Goal: Information Seeking & Learning: Understand process/instructions

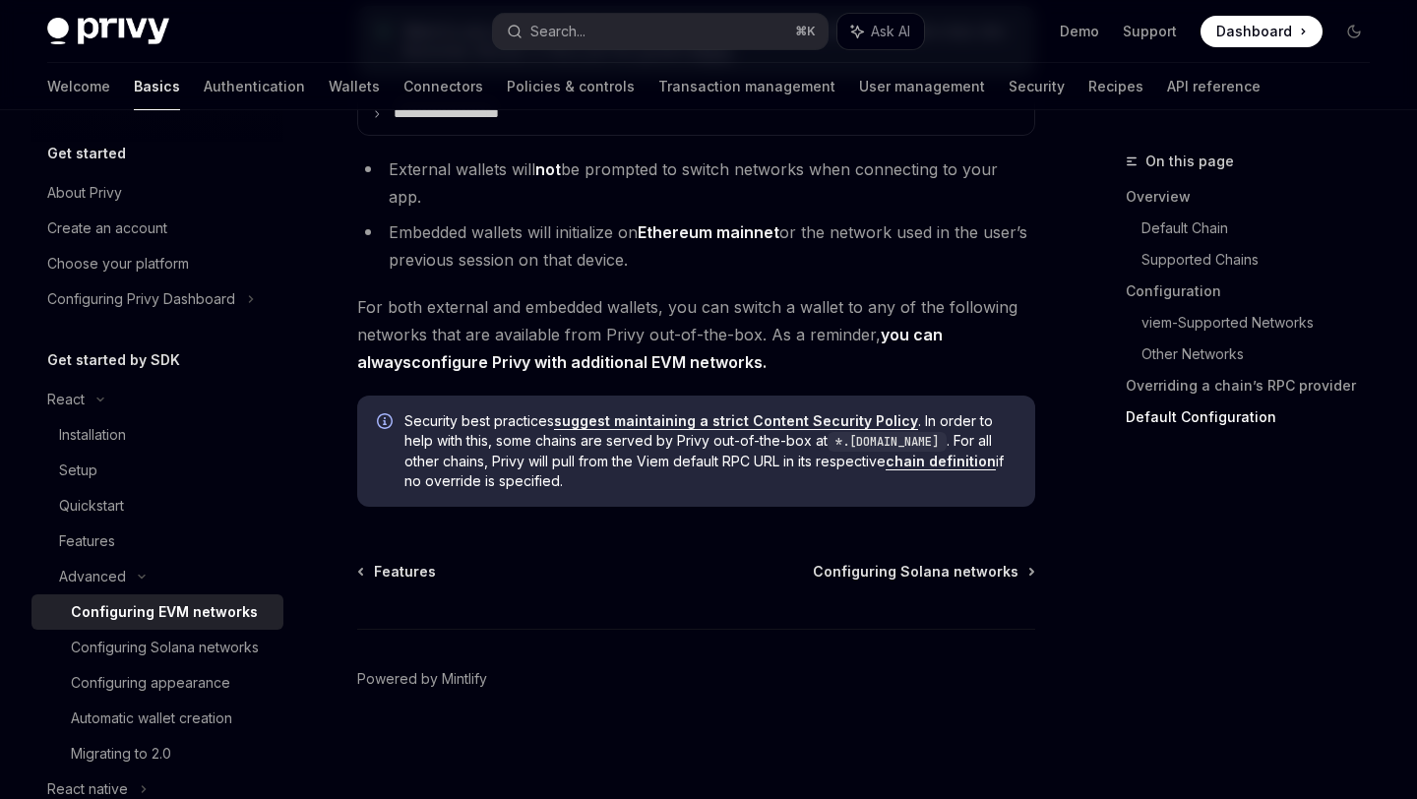
scroll to position [81, 0]
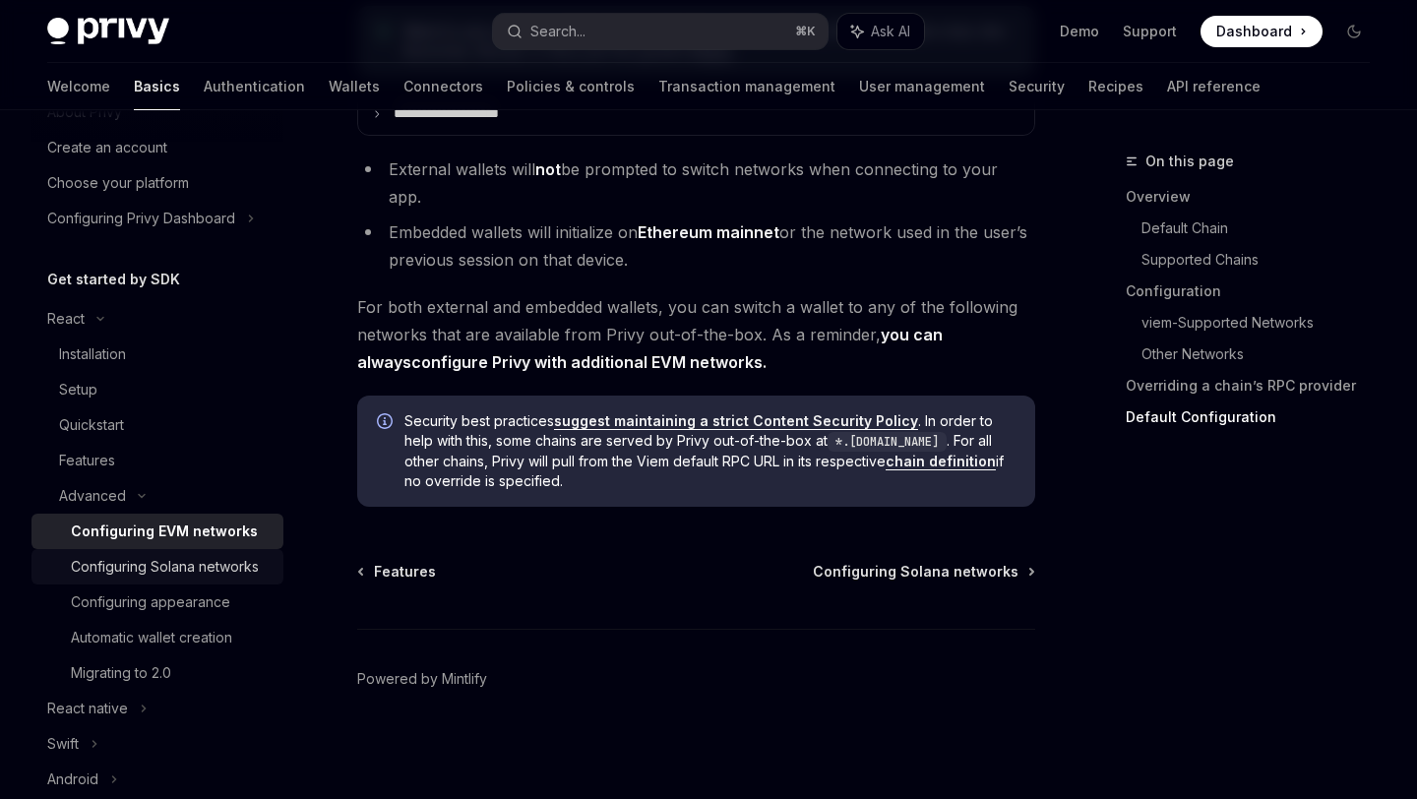
click at [156, 573] on div "Configuring Solana networks" at bounding box center [165, 567] width 188 height 24
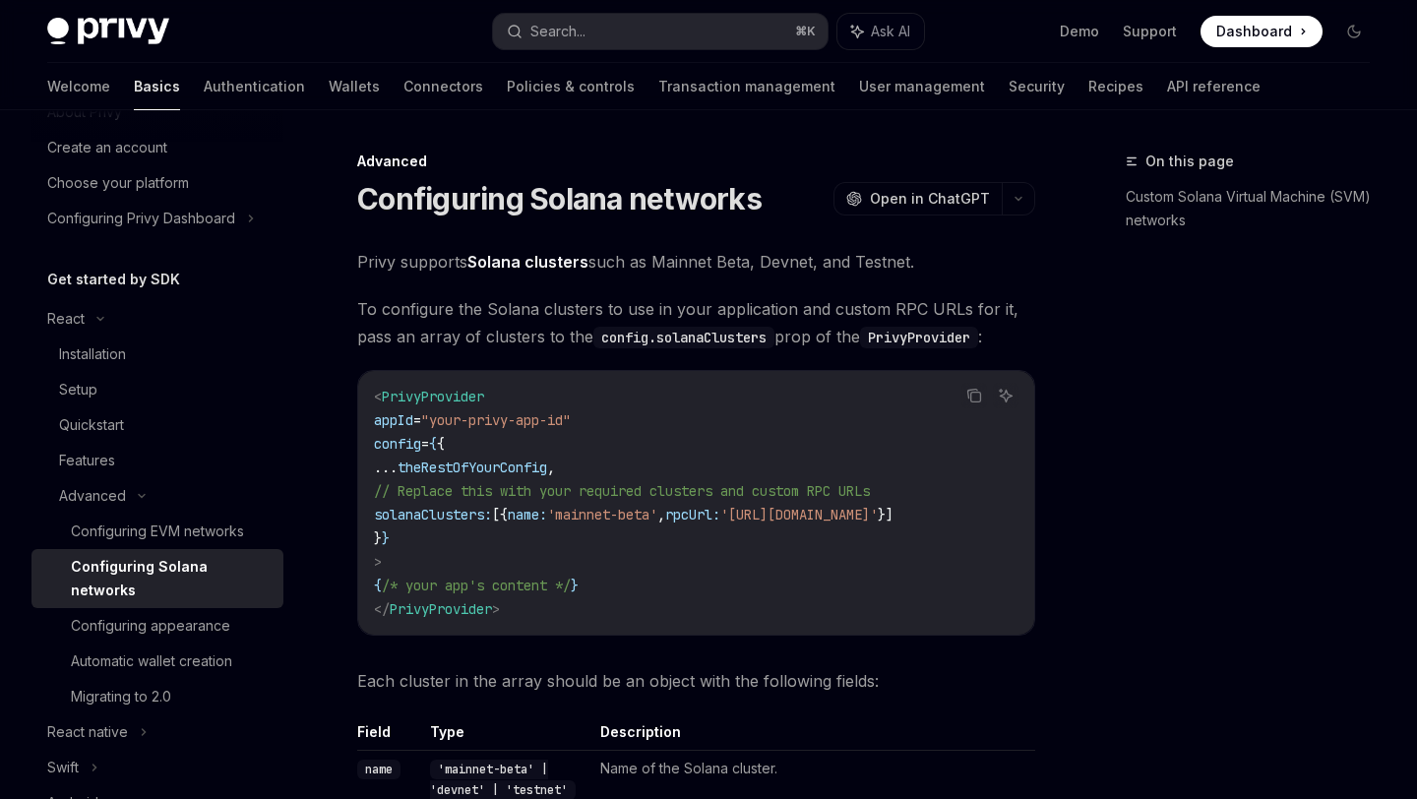
type textarea "*"
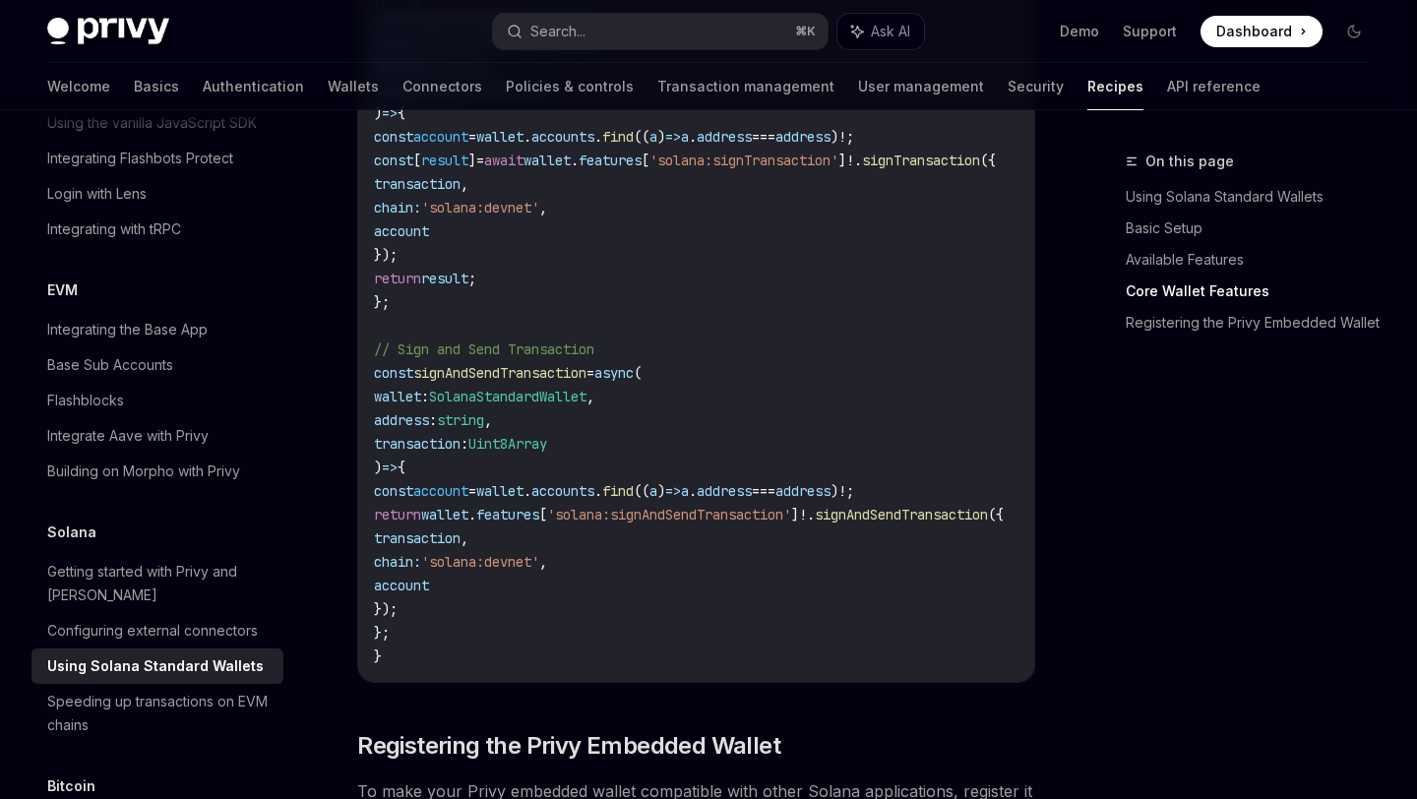
scroll to position [2573, 0]
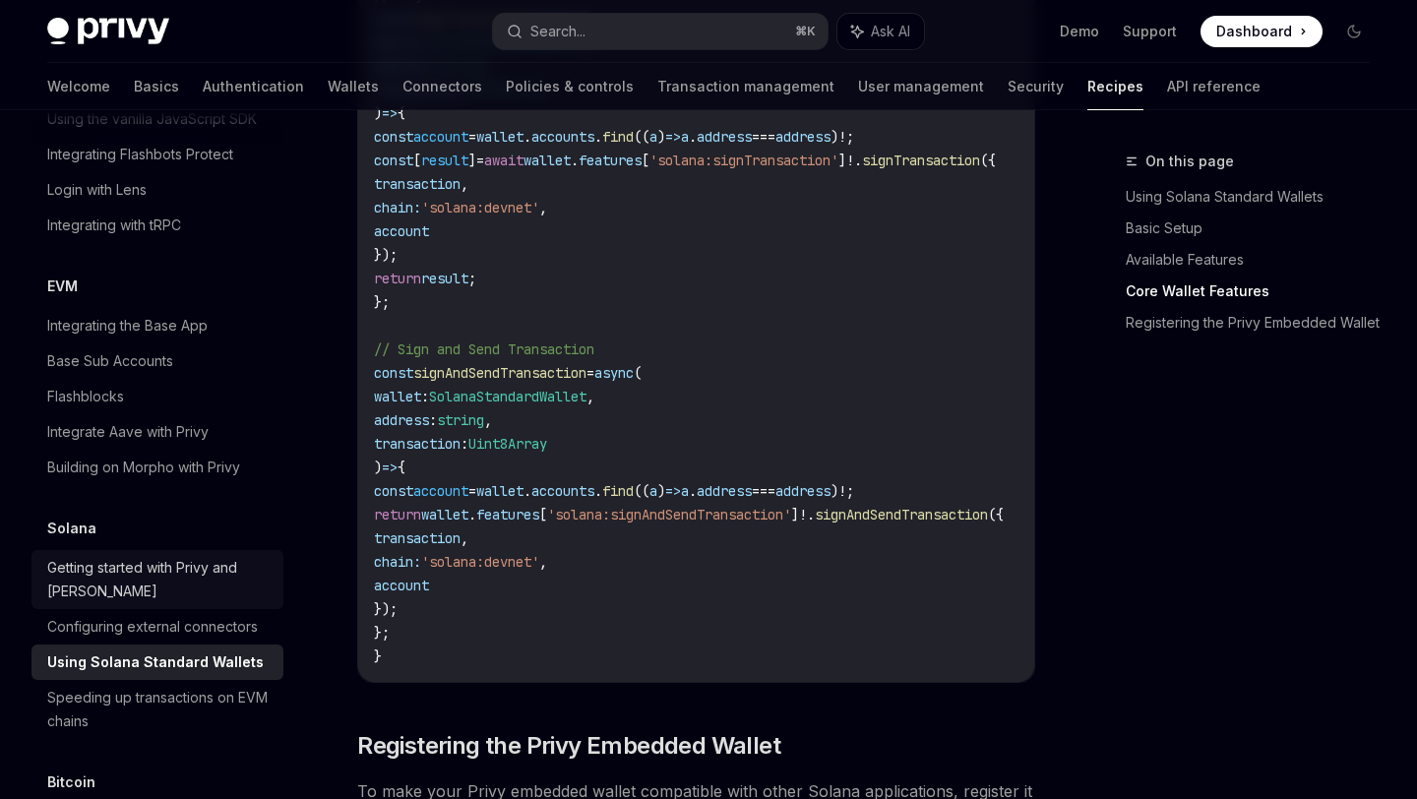
click at [153, 576] on div "Getting started with Privy and Solana" at bounding box center [159, 579] width 224 height 47
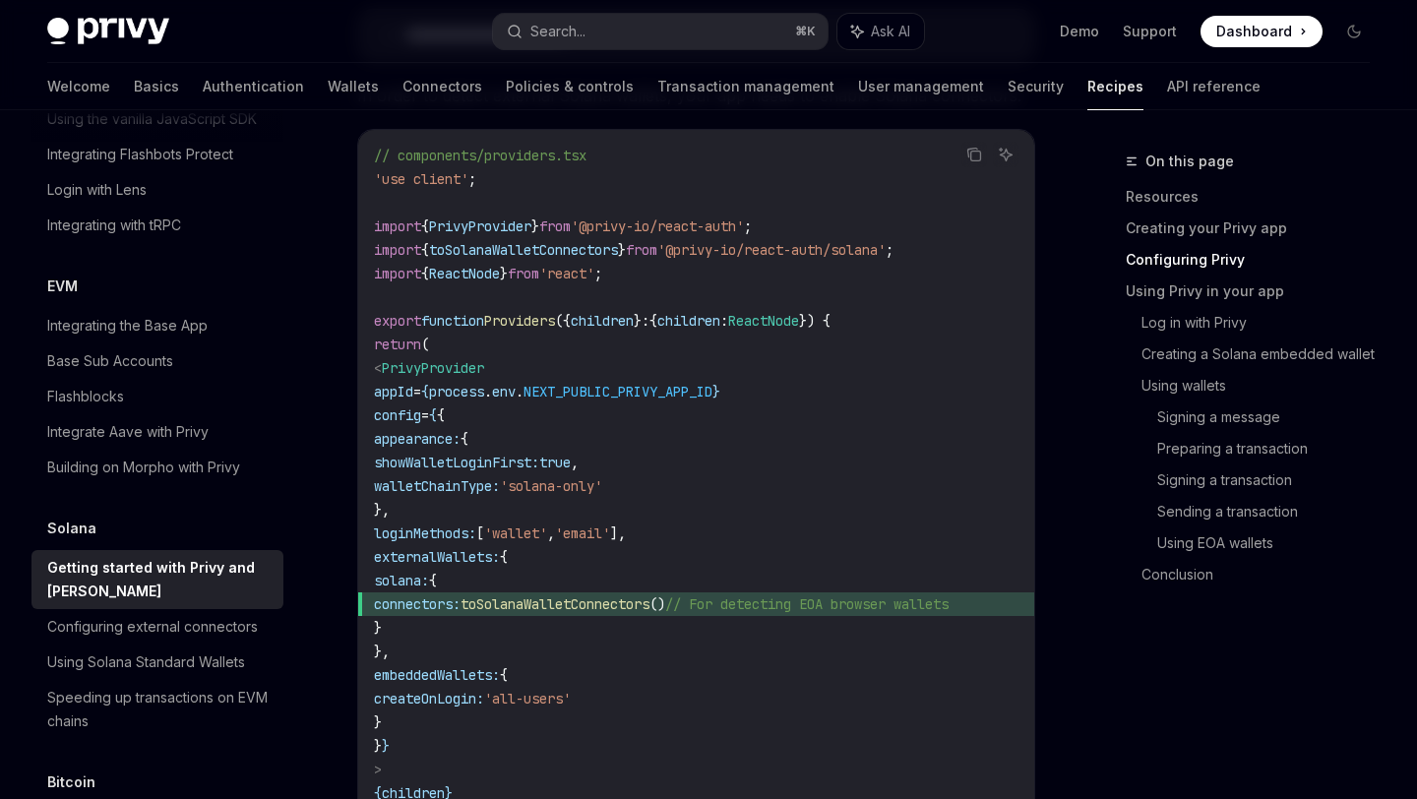
scroll to position [1015, 0]
click at [228, 615] on div "Configuring external connectors" at bounding box center [152, 627] width 211 height 24
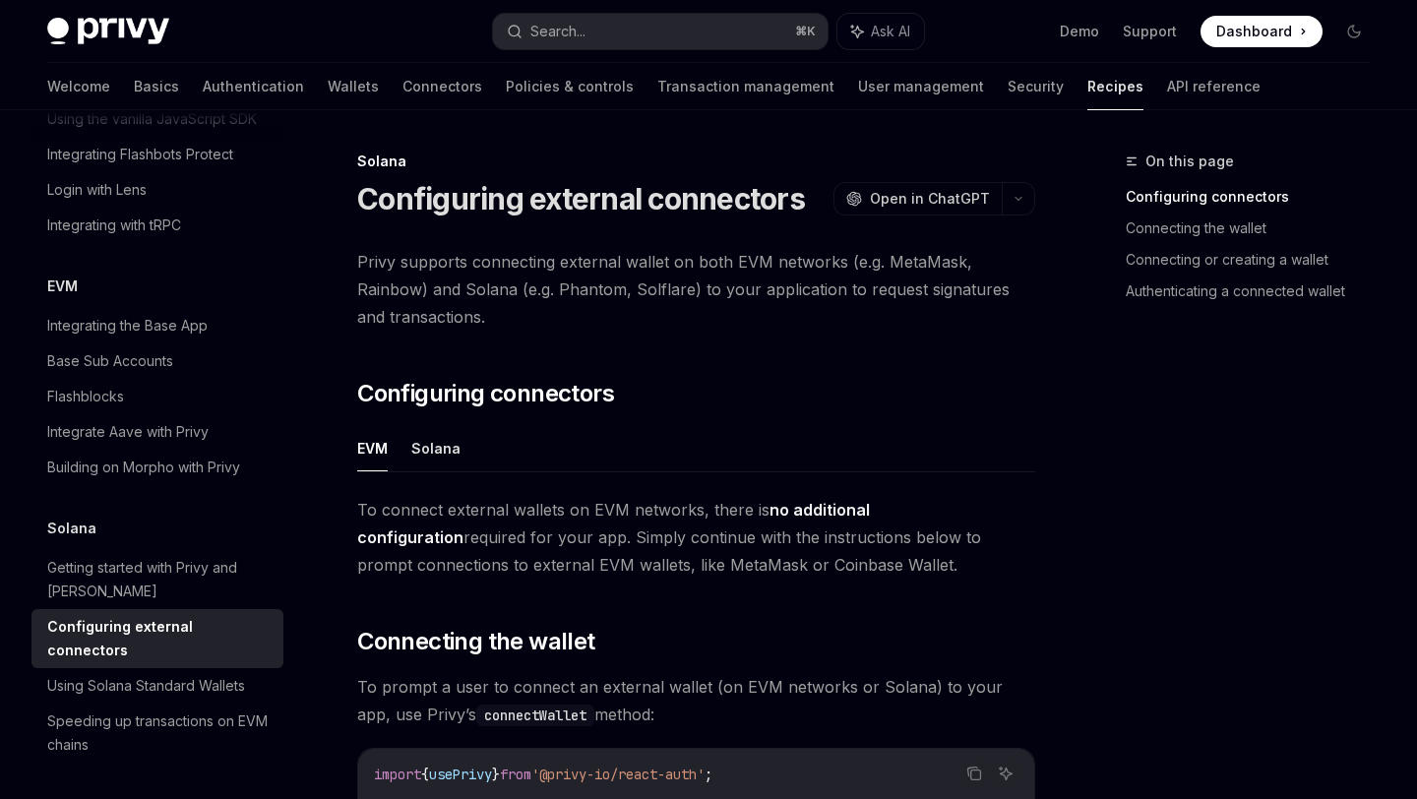
scroll to position [23, 0]
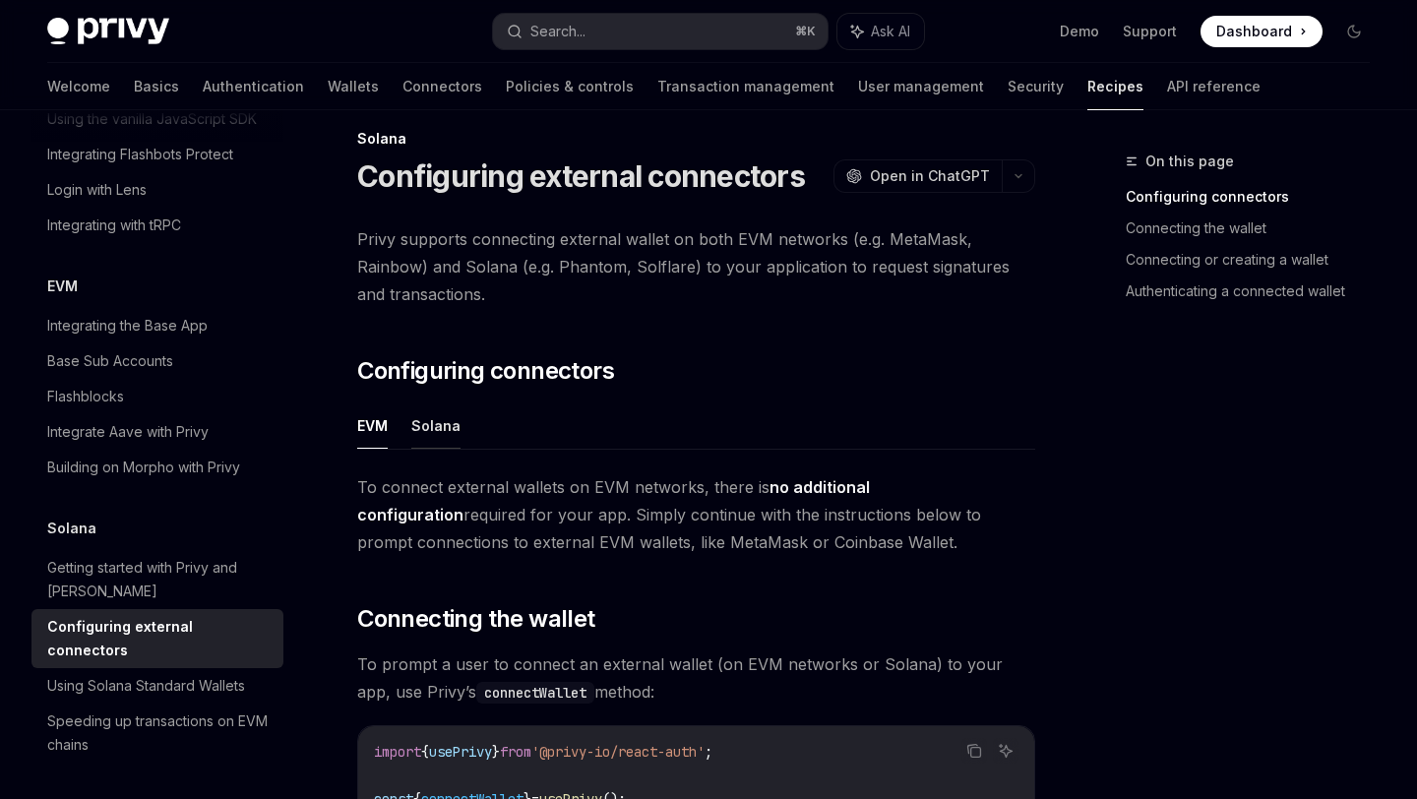
click at [433, 405] on button "Solana" at bounding box center [435, 425] width 49 height 46
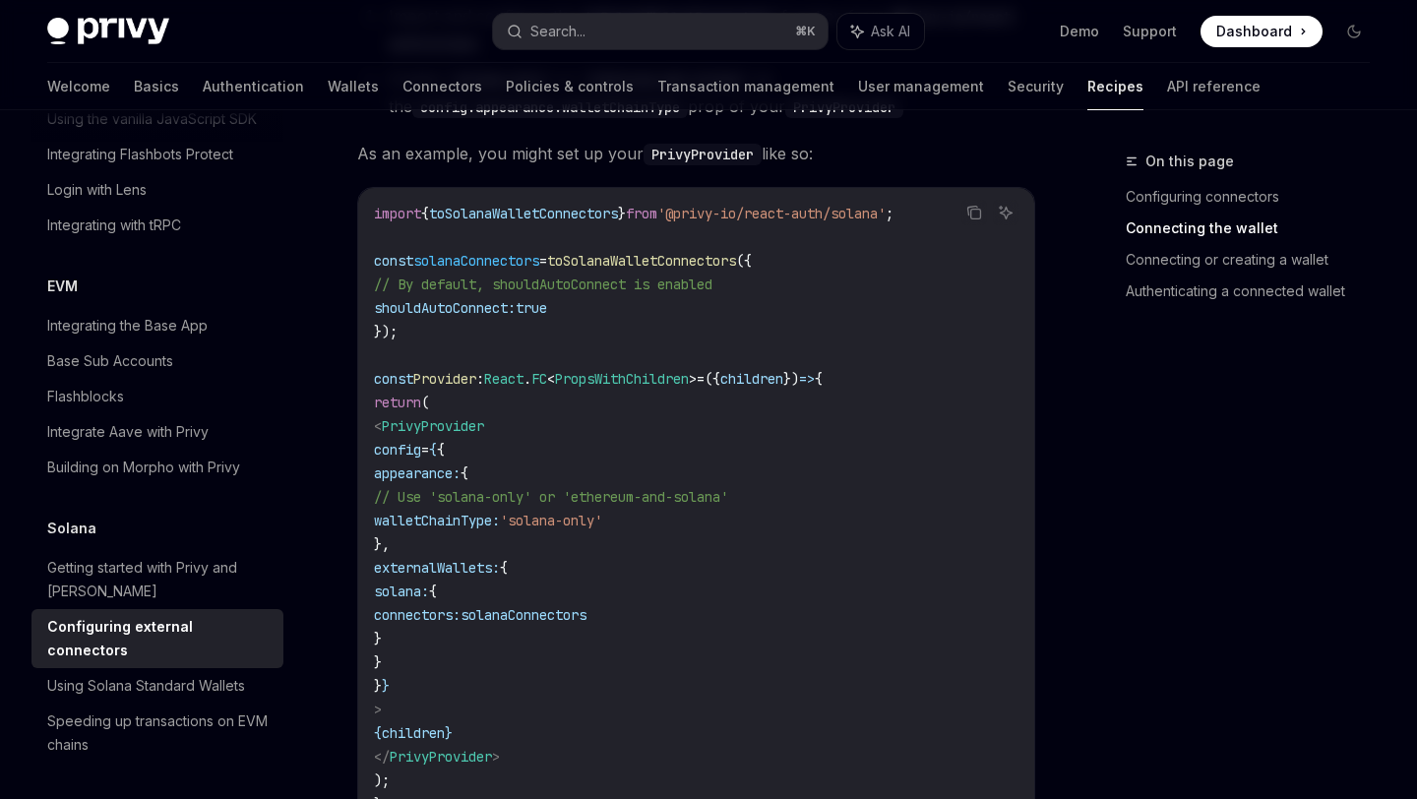
scroll to position [572, 0]
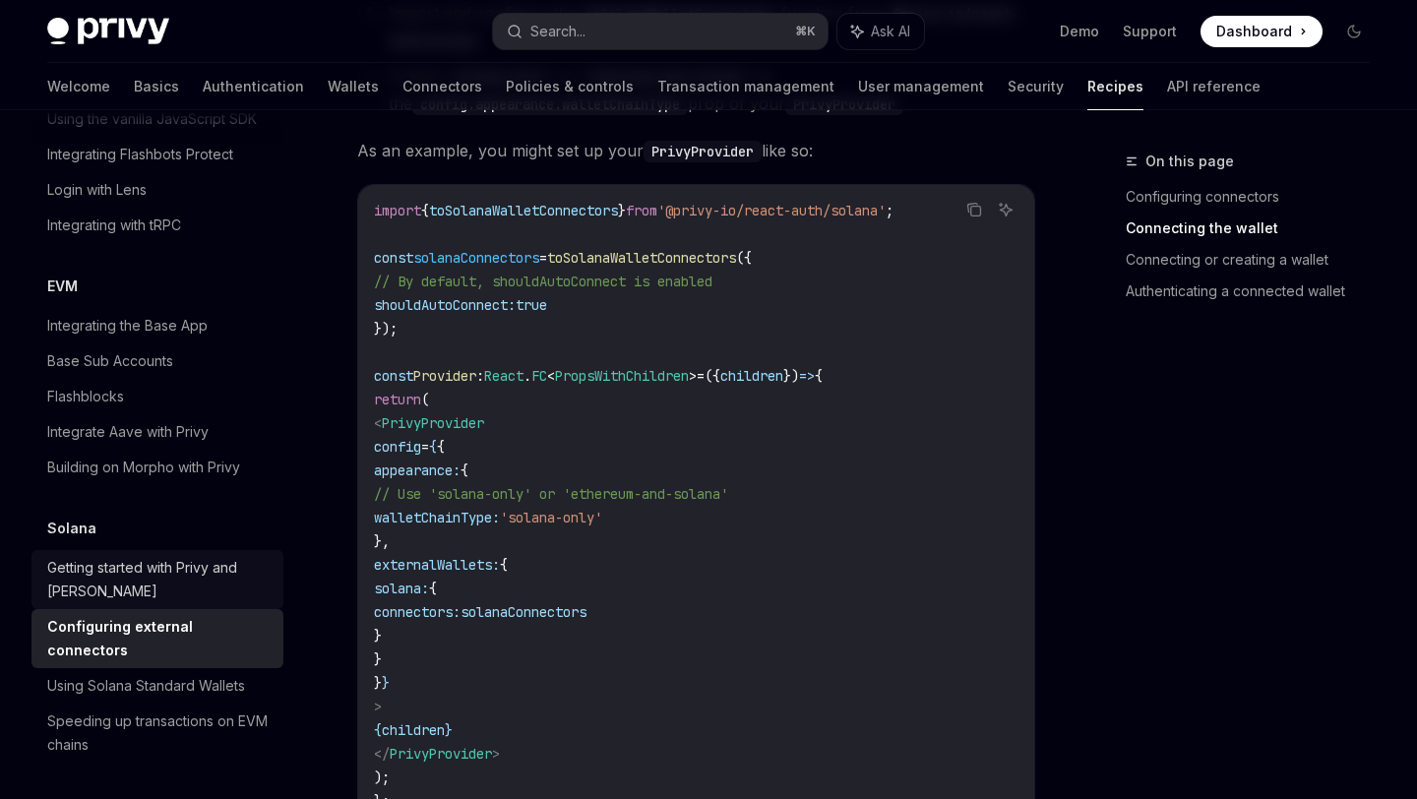
click at [118, 556] on div "Getting started with Privy and Solana" at bounding box center [159, 579] width 224 height 47
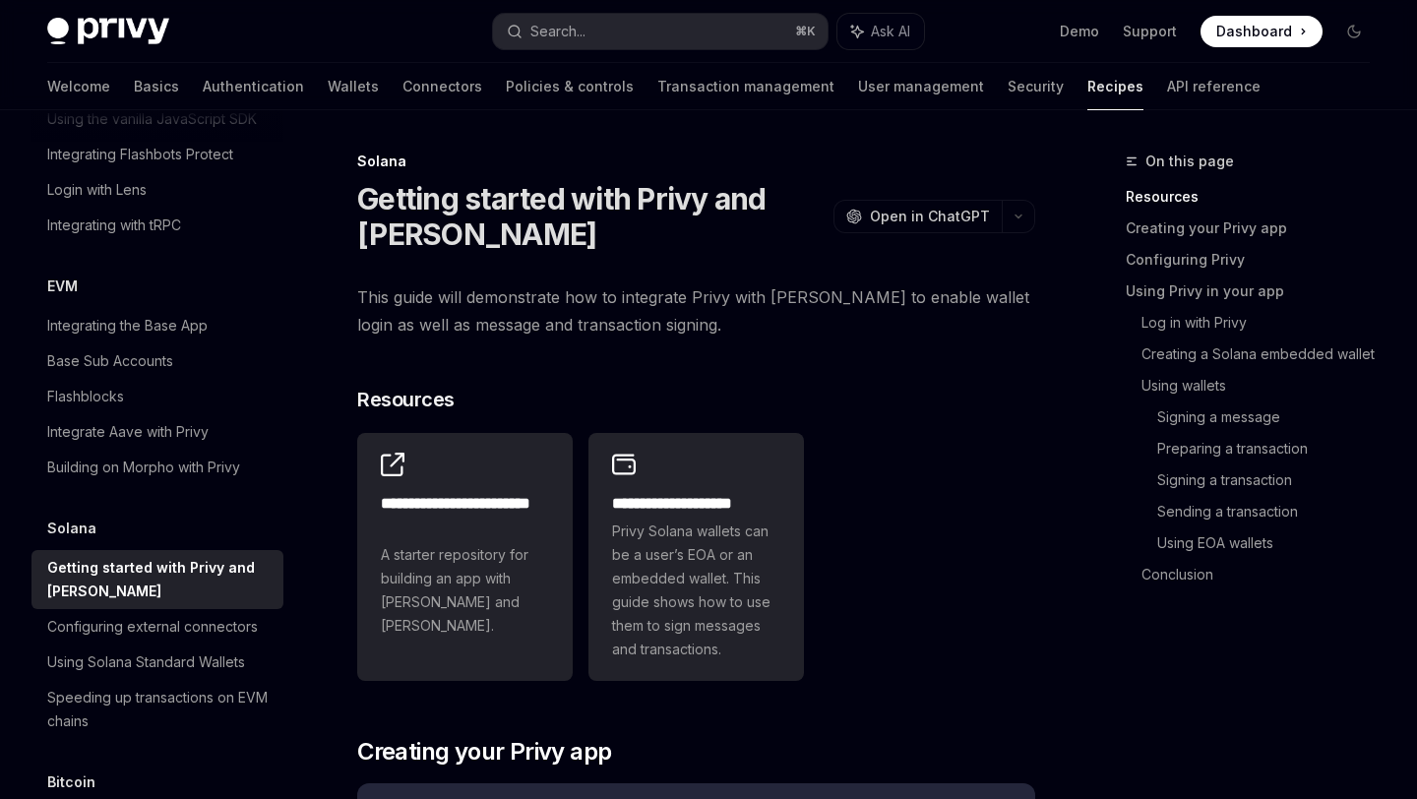
type textarea "*"
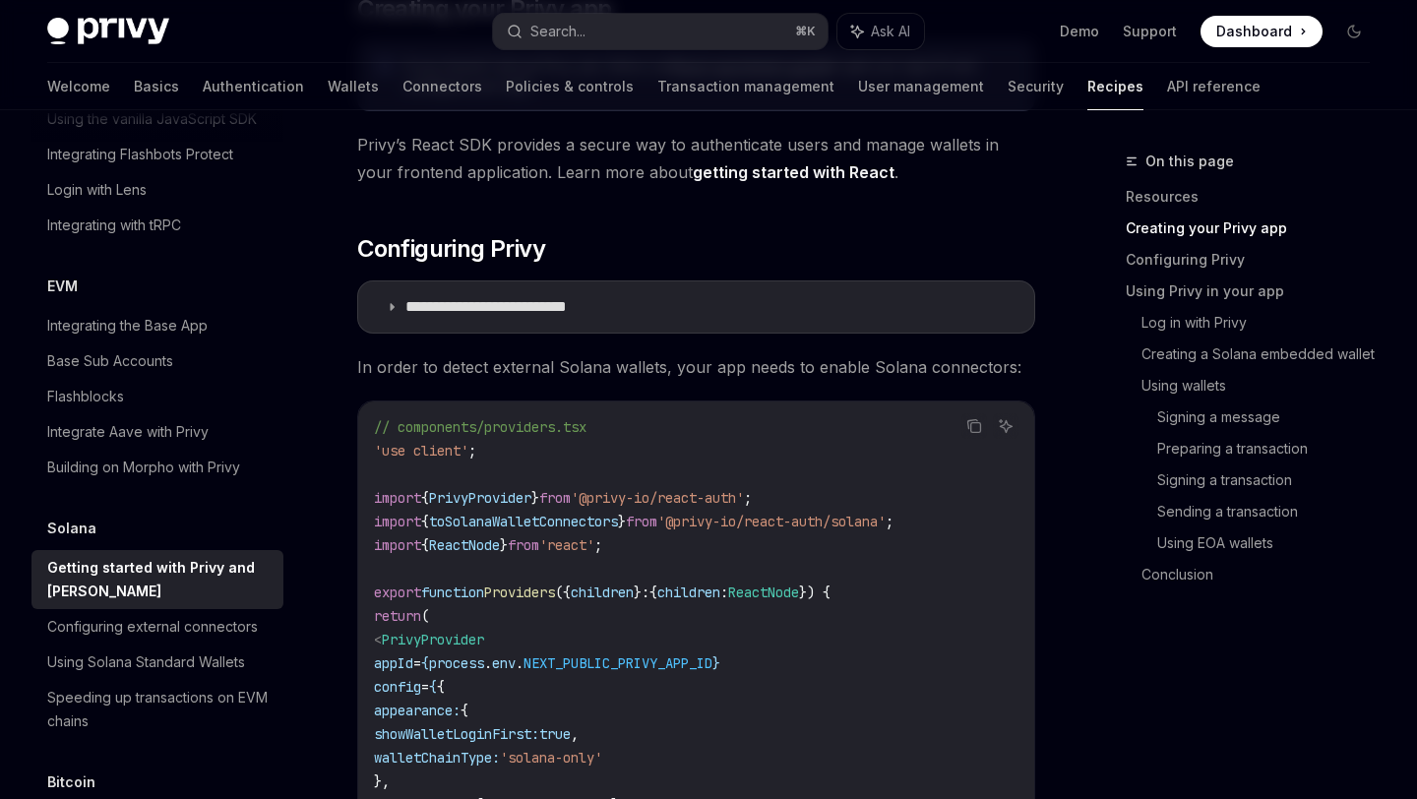
scroll to position [745, 0]
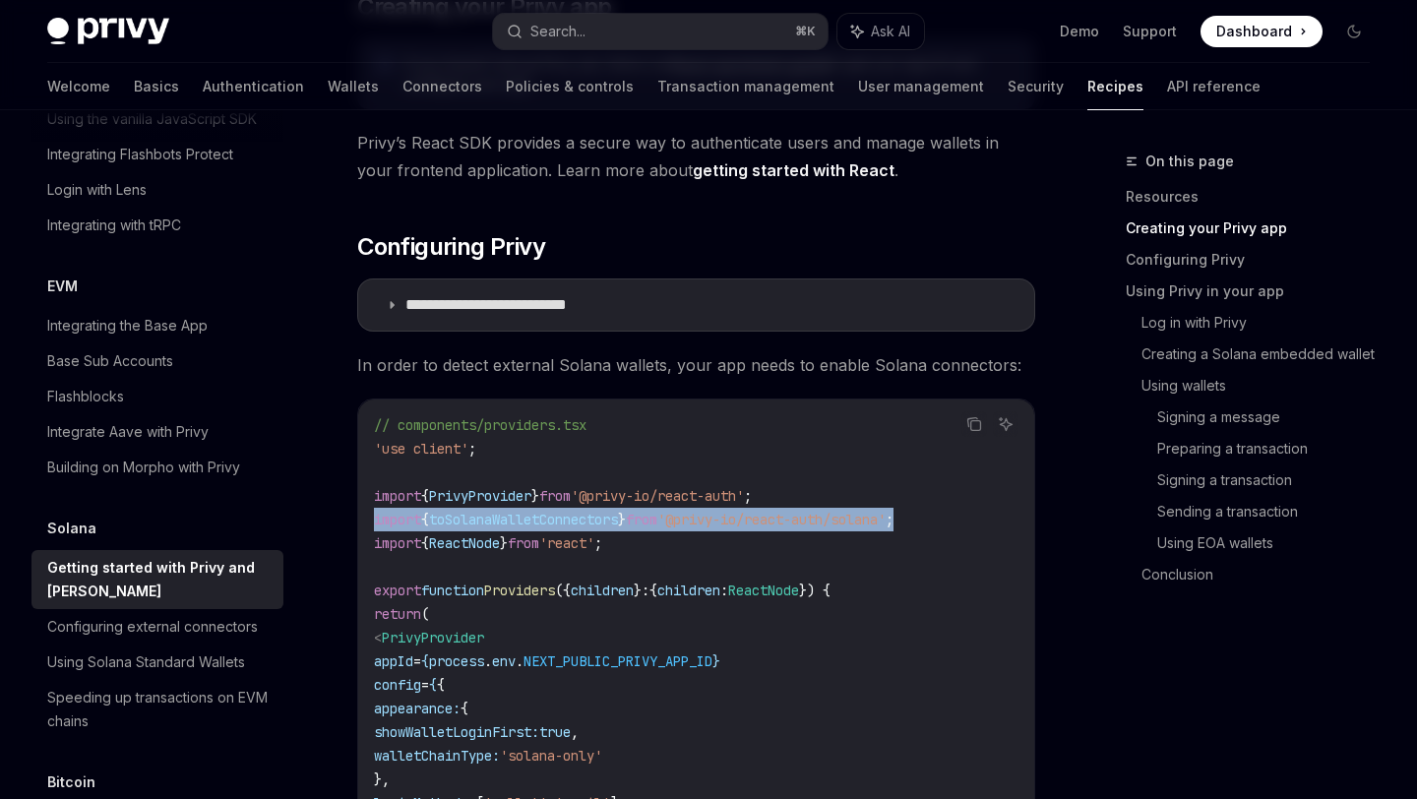
drag, startPoint x: 958, startPoint y: 528, endPoint x: 349, endPoint y: 514, distance: 609.2
copy span "import { toSolanaWalletConnectors } from '@privy-io/react-auth/solana' ;"
